Goal: Task Accomplishment & Management: Use online tool/utility

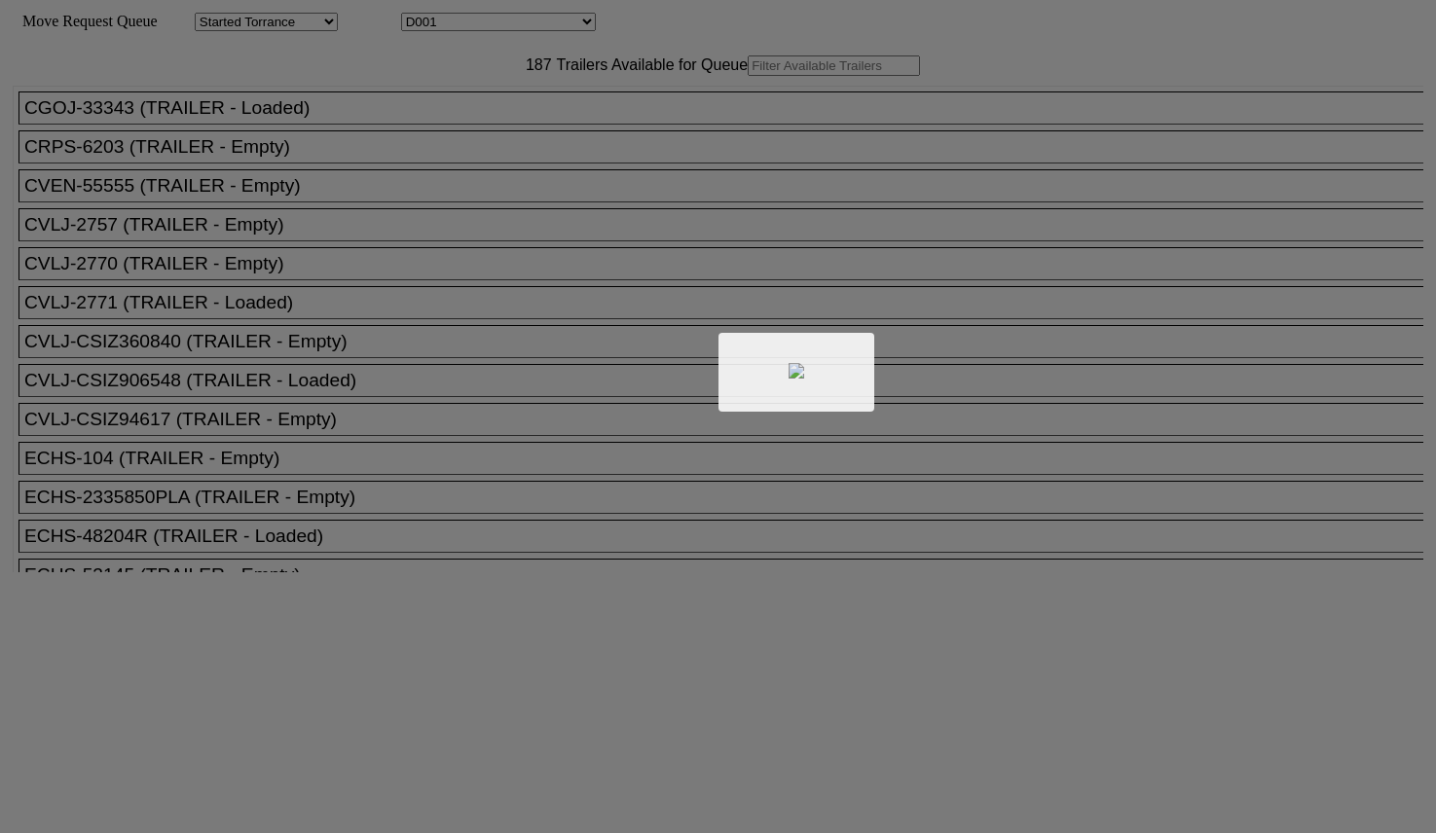
click at [474, 110] on div at bounding box center [718, 416] width 1436 height 833
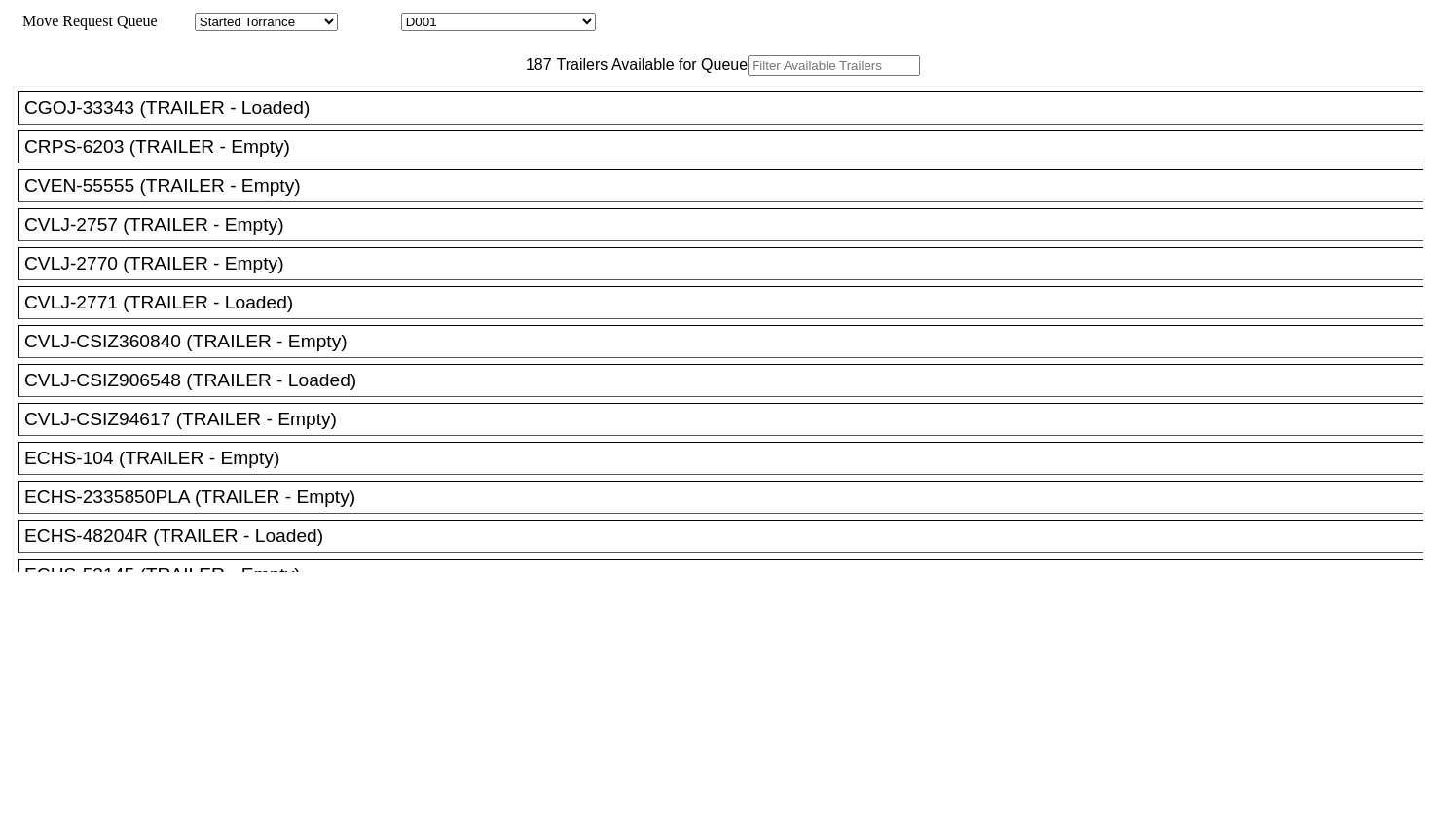
click at [748, 76] on input "text" at bounding box center [834, 65] width 172 height 20
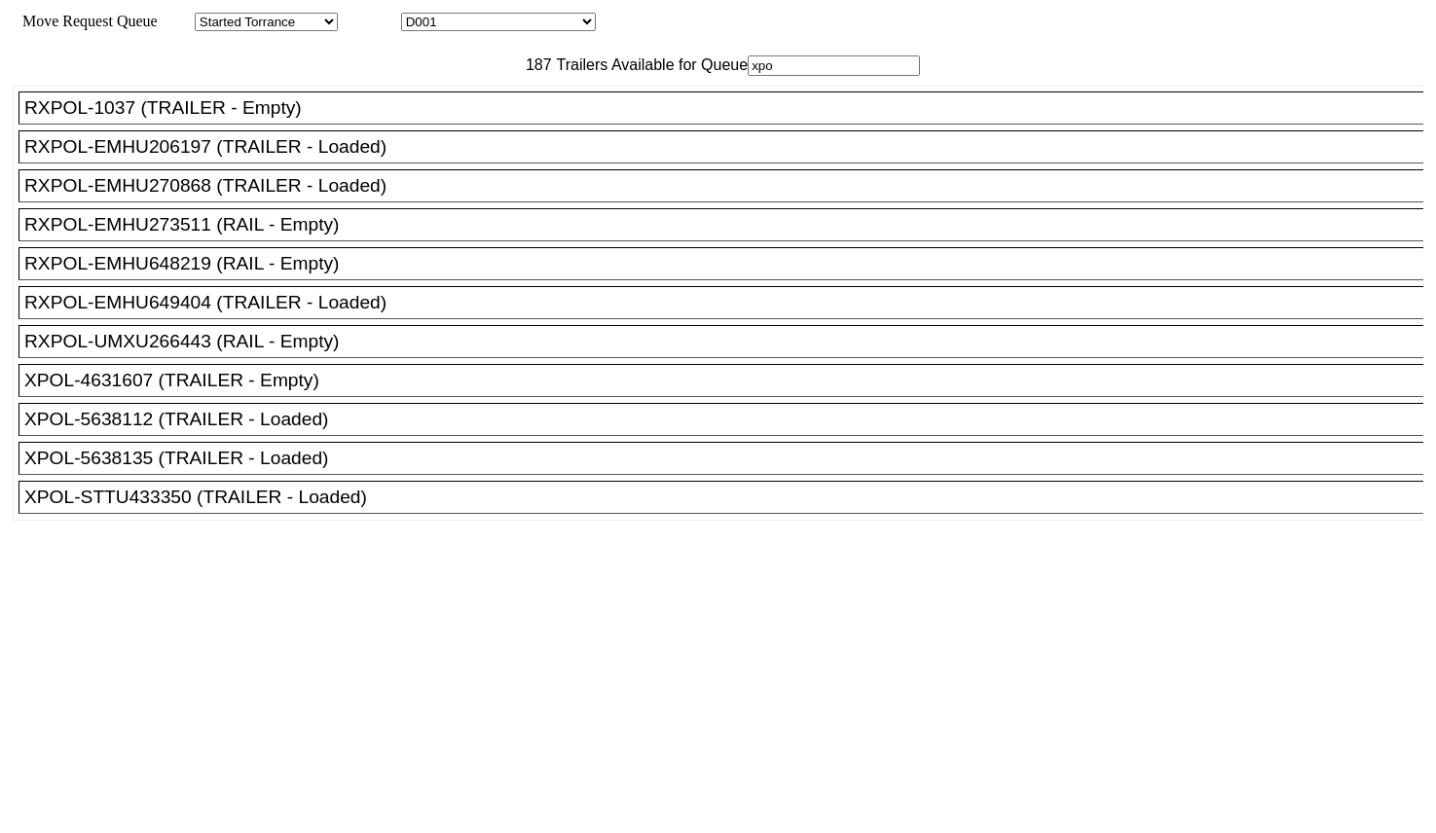
scroll to position [18, 0]
type input "xpo"
click at [302, 391] on div "XPOL-4631607 (TRAILER - Empty)" at bounding box center [729, 380] width 1411 height 21
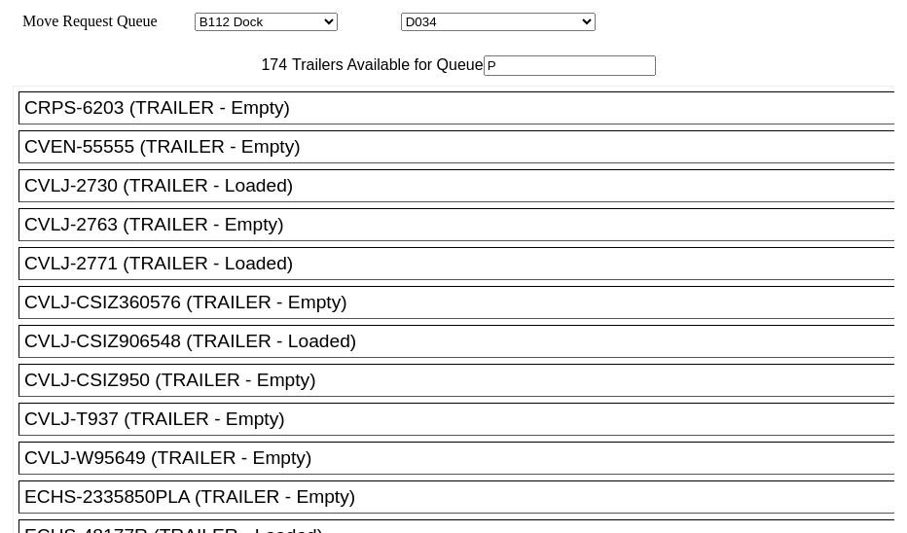
select select "121"
select select "3280"
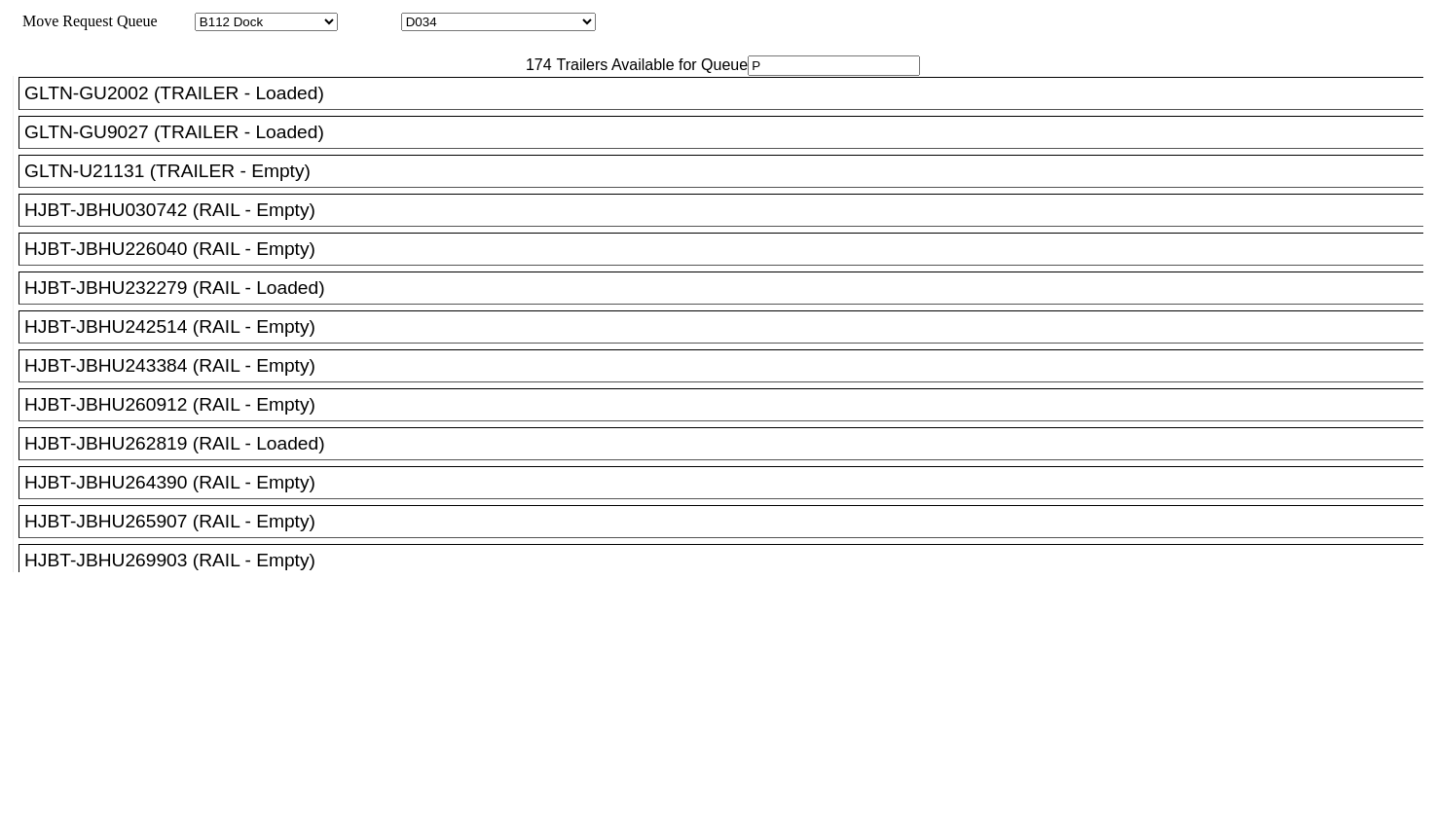
scroll to position [1339, 0]
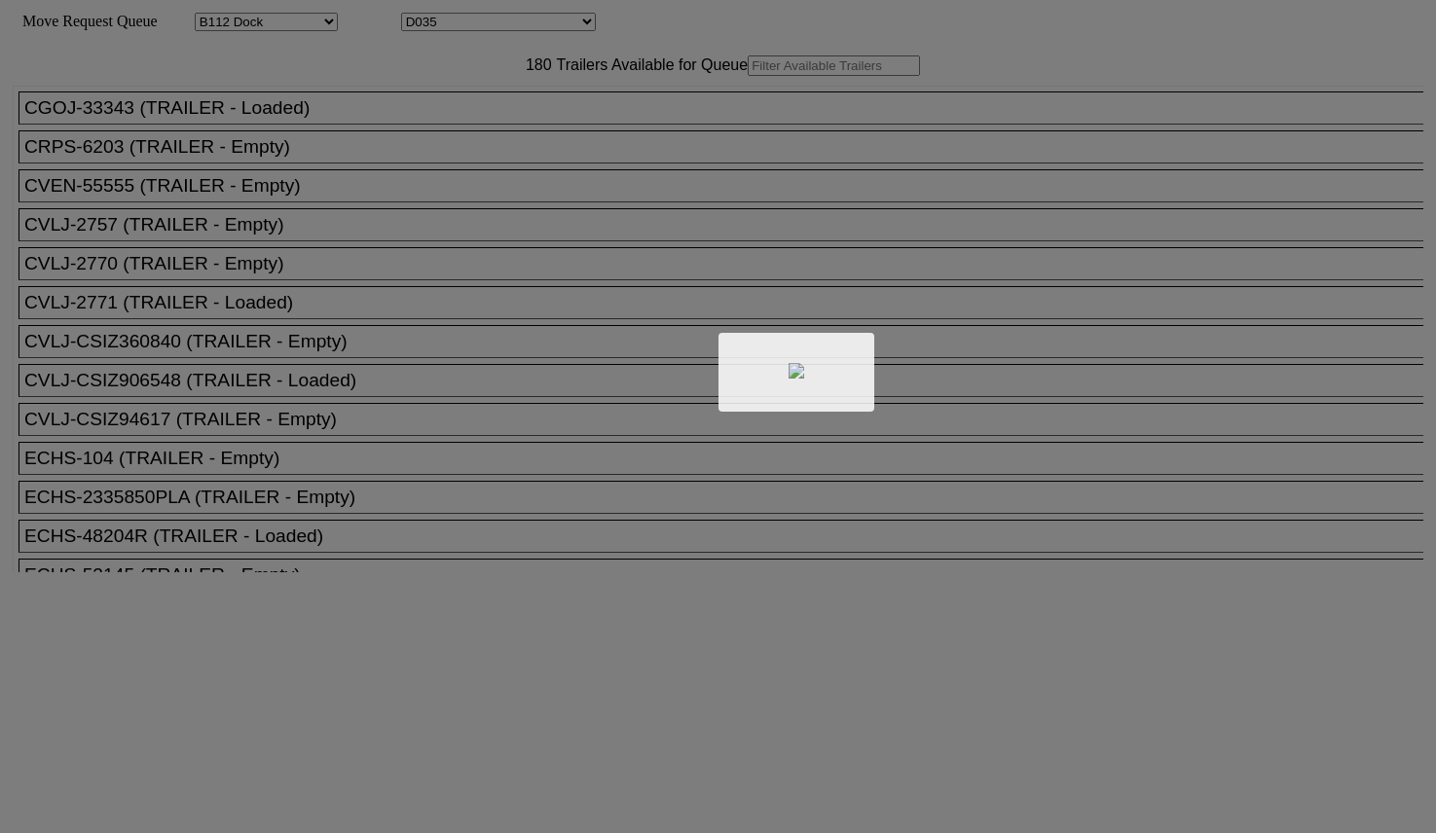
select select "121"
select select "3281"
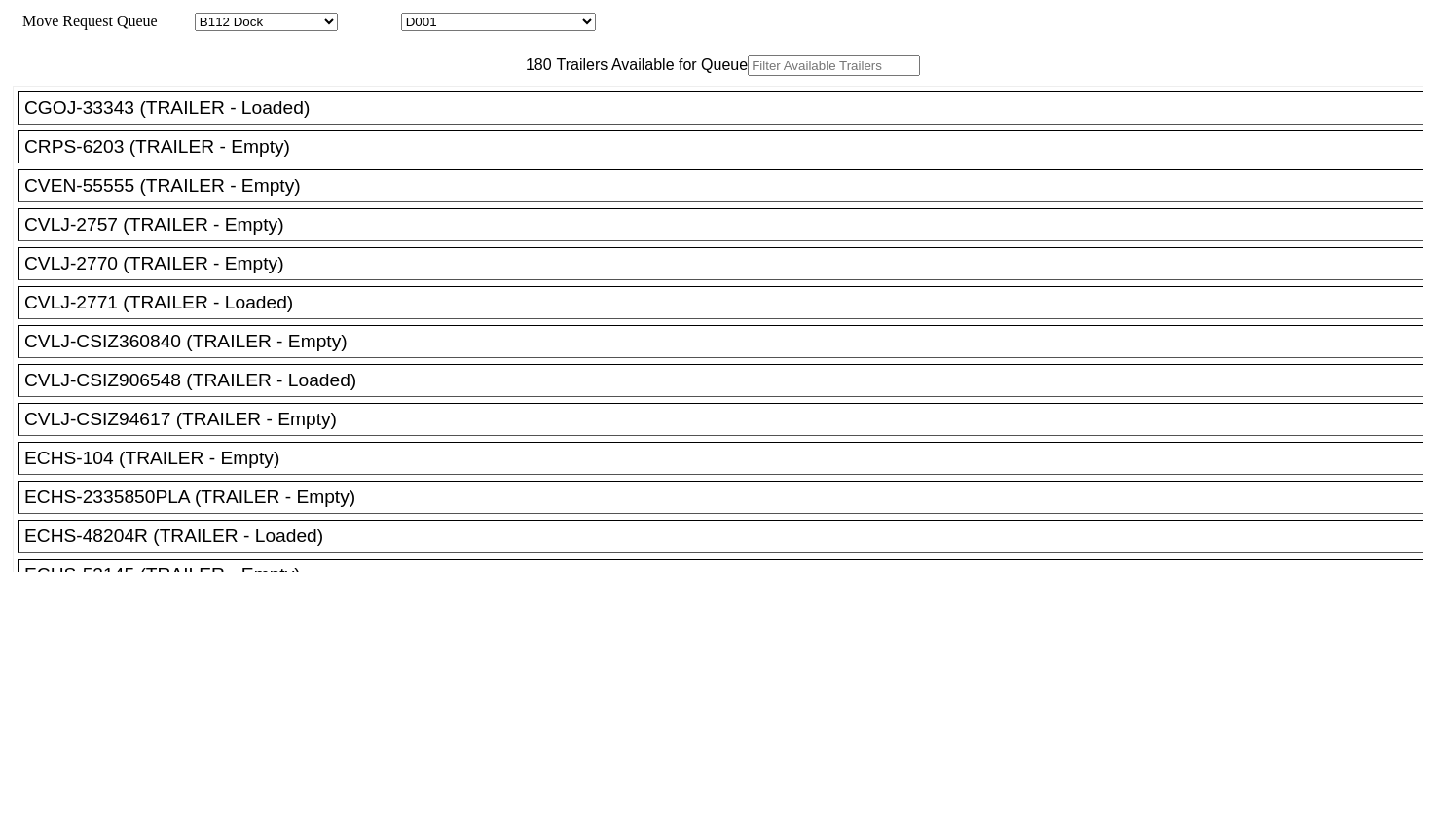
click at [748, 76] on input "text" at bounding box center [834, 65] width 172 height 20
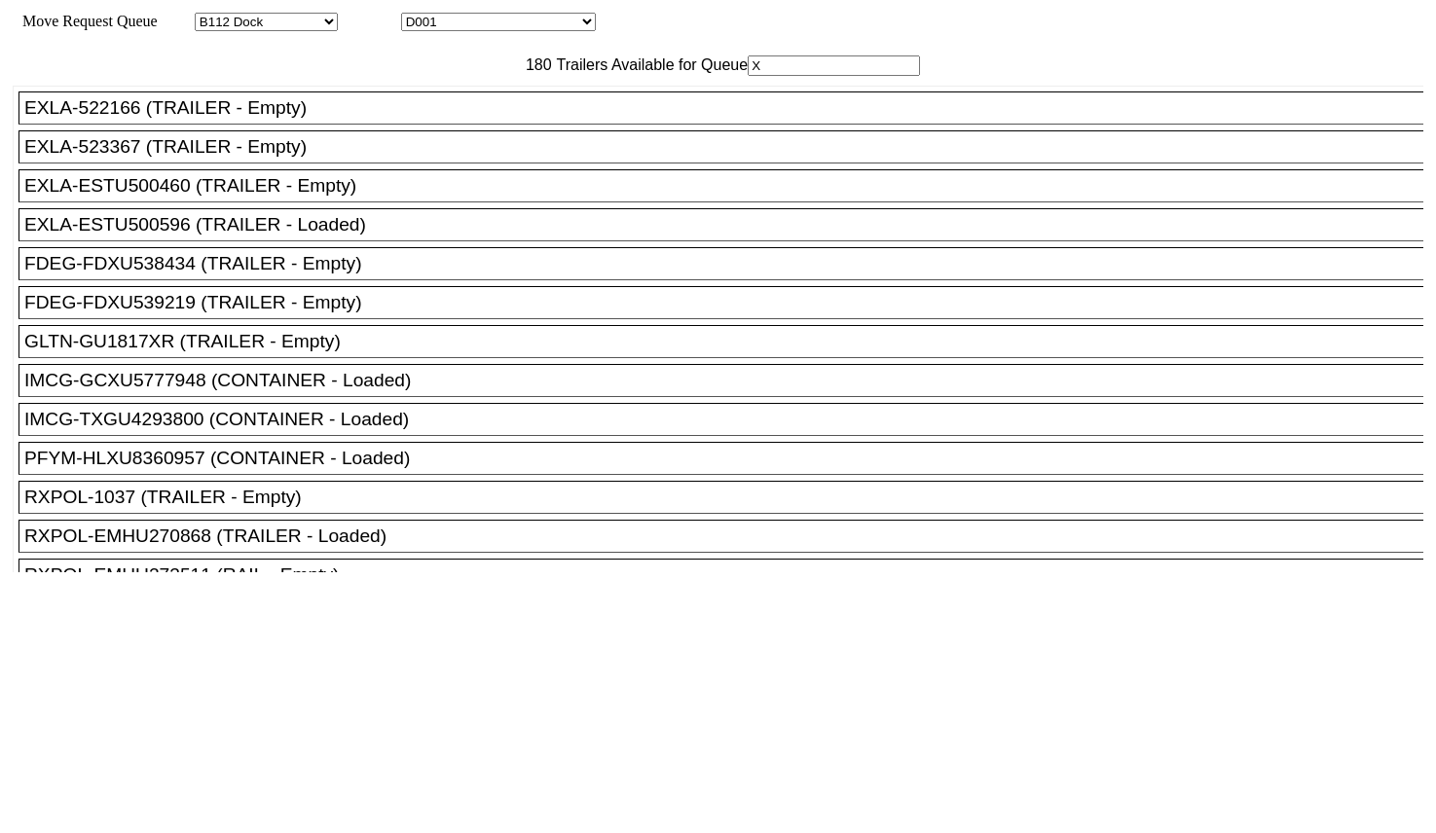
type input "XP"
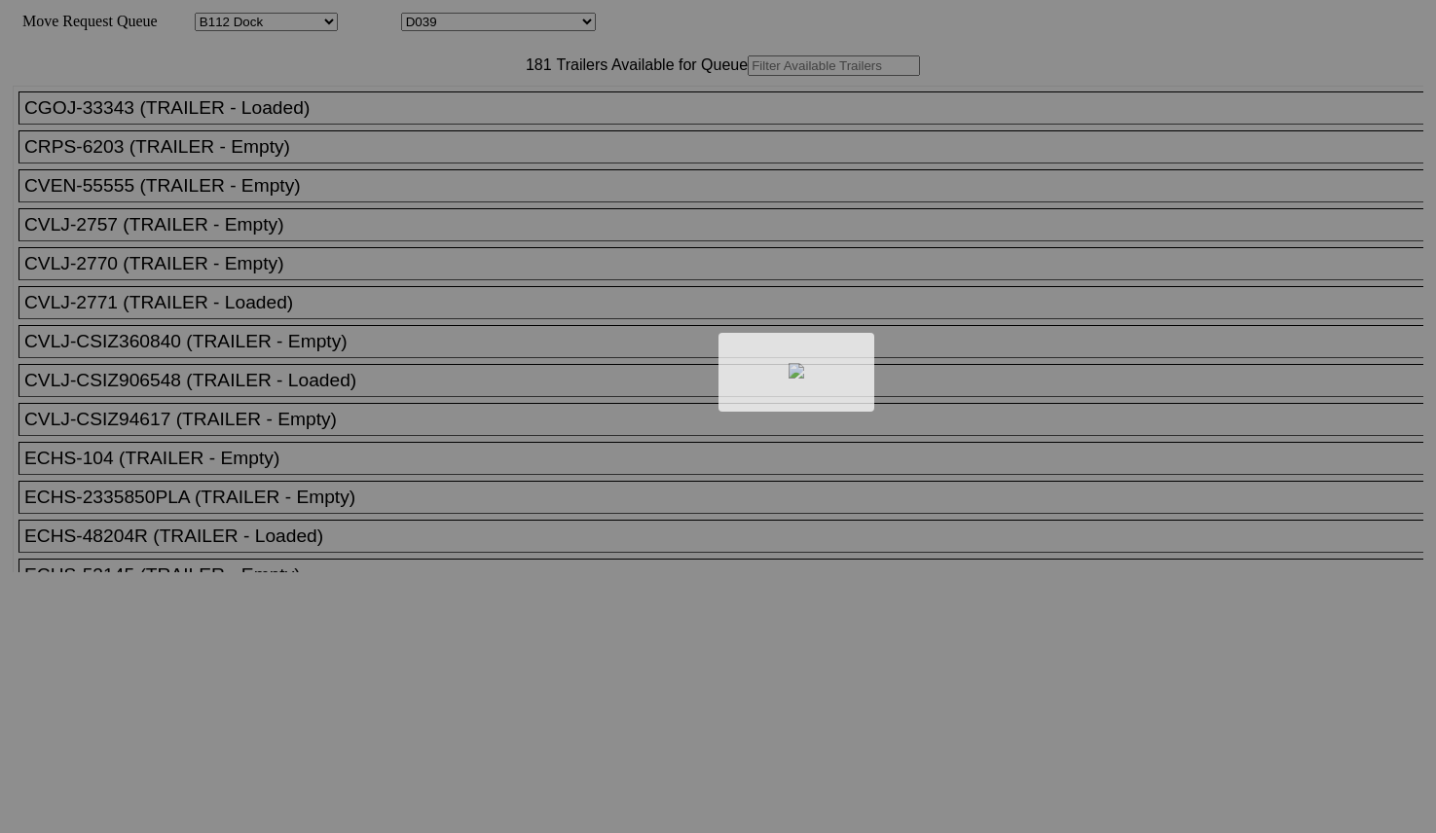
select select "121"
select select "3285"
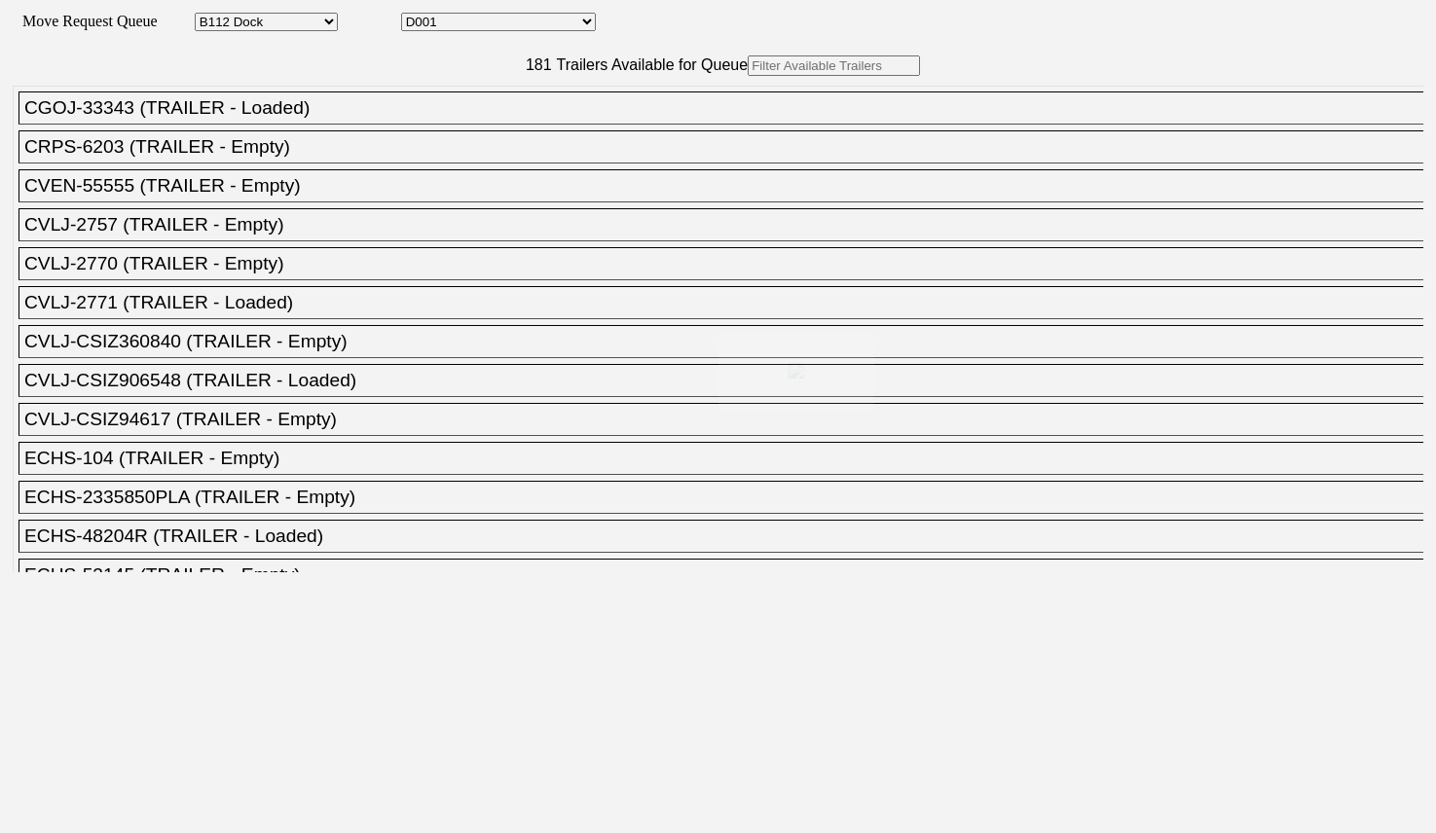
drag, startPoint x: 0, startPoint y: 0, endPoint x: 506, endPoint y: 110, distance: 518.1
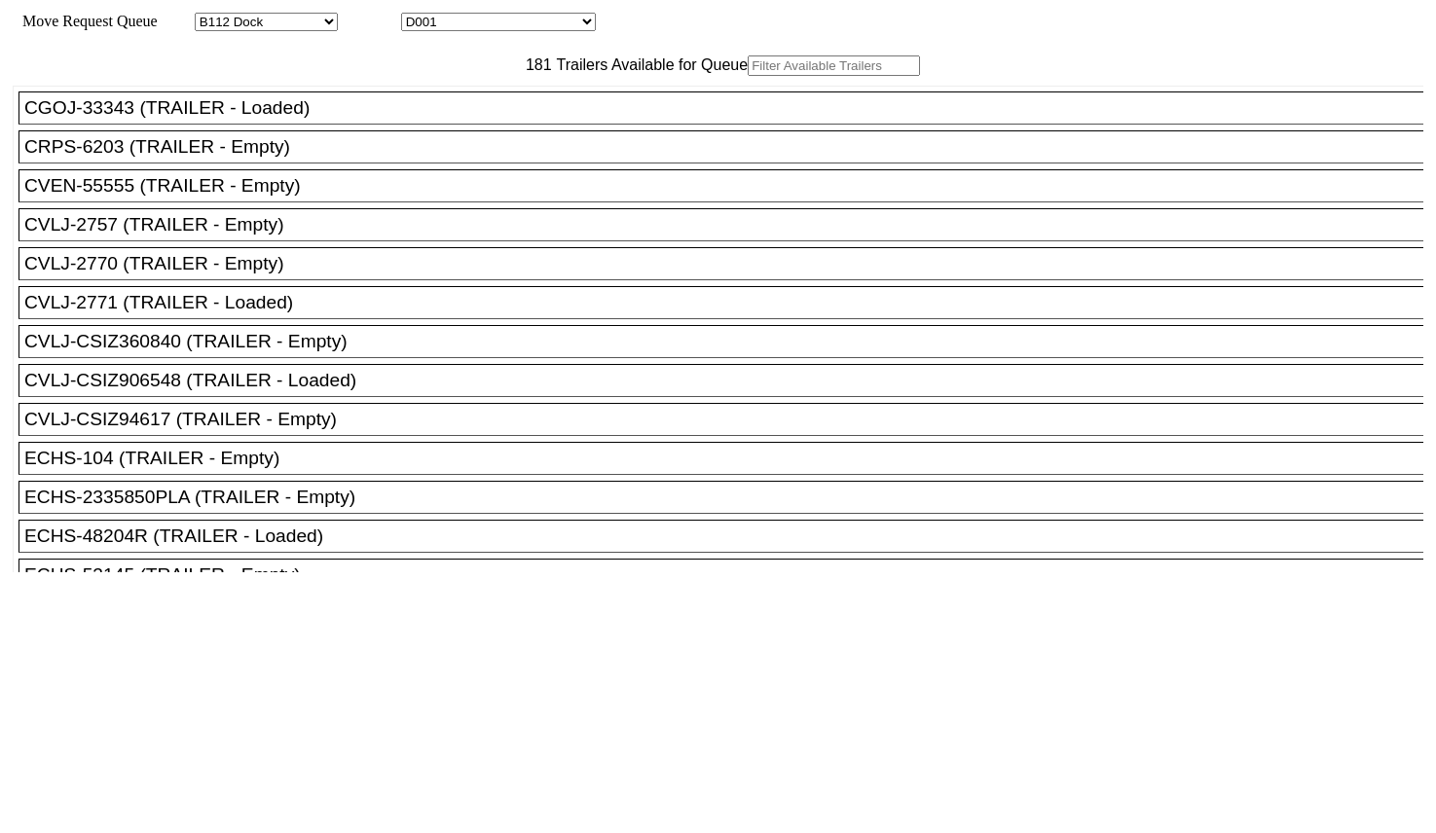
click at [748, 76] on input "text" at bounding box center [834, 65] width 172 height 20
type input "G"
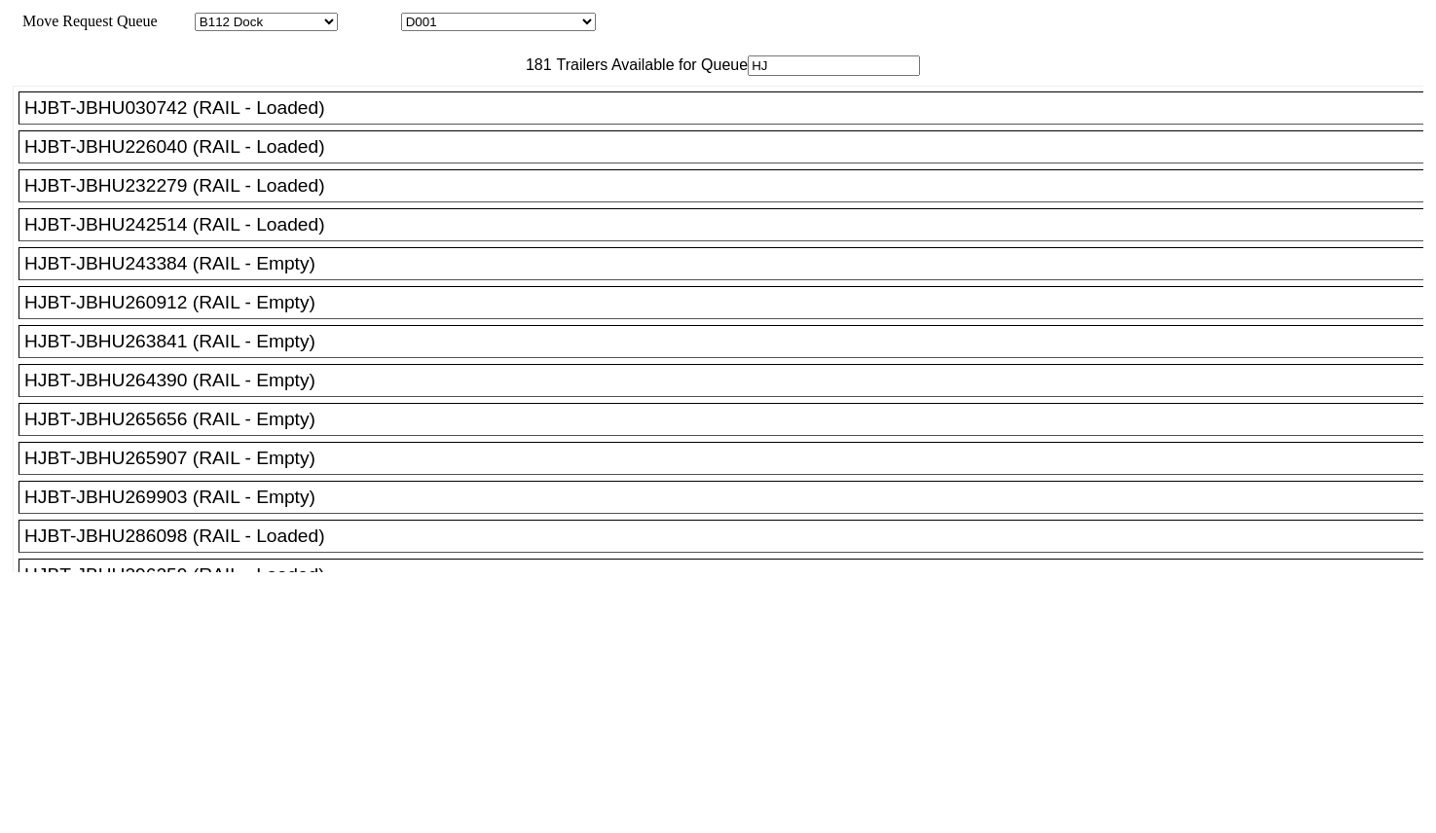
type input "HJ"
click at [293, 280] on li "HJBT-JBHU243384 (RAIL - Empty)" at bounding box center [729, 263] width 1422 height 33
